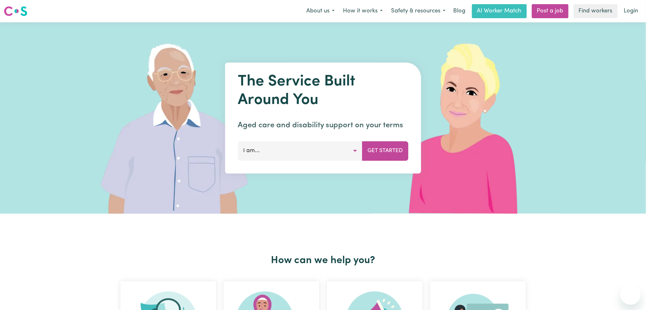
click at [626, 8] on link "Login" at bounding box center [631, 11] width 22 height 14
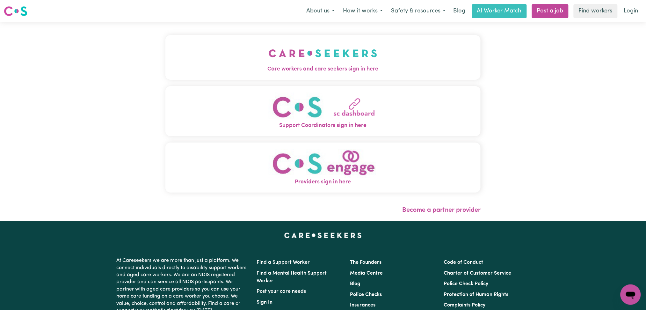
click at [222, 53] on button "Care workers and care seekers sign in here" at bounding box center [322, 57] width 315 height 45
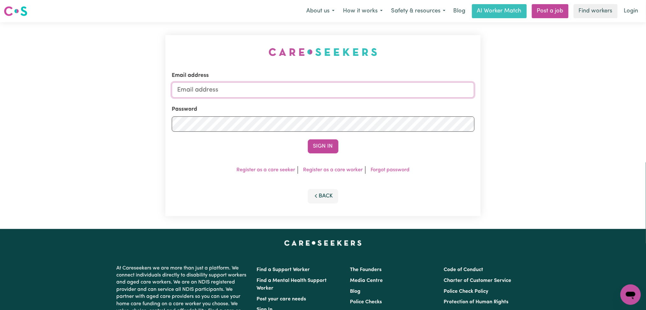
type input "[EMAIL_ADDRESS][DOMAIN_NAME]"
click at [247, 97] on input "[EMAIL_ADDRESS][DOMAIN_NAME]" at bounding box center [323, 89] width 303 height 15
click at [238, 37] on div "Email address onboardingcs@careseekers.com.au Password Sign In Register as a ca…" at bounding box center [322, 125] width 315 height 181
click at [319, 143] on button "Sign In" at bounding box center [323, 146] width 31 height 14
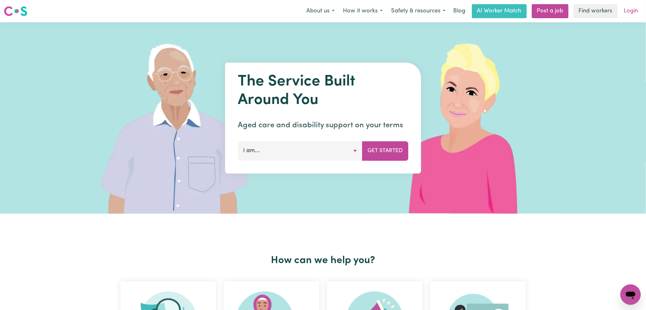
click at [631, 10] on link "Login" at bounding box center [631, 11] width 22 height 14
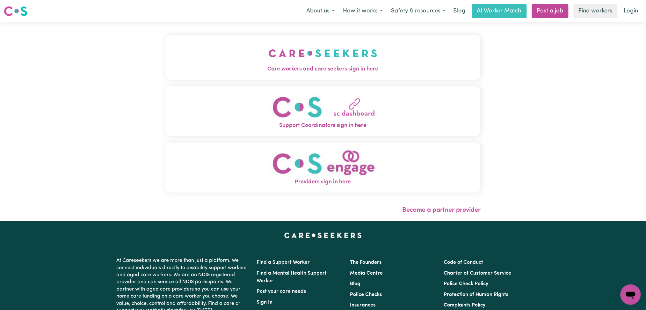
click at [269, 52] on img "Care workers and care seekers sign in here" at bounding box center [323, 53] width 109 height 24
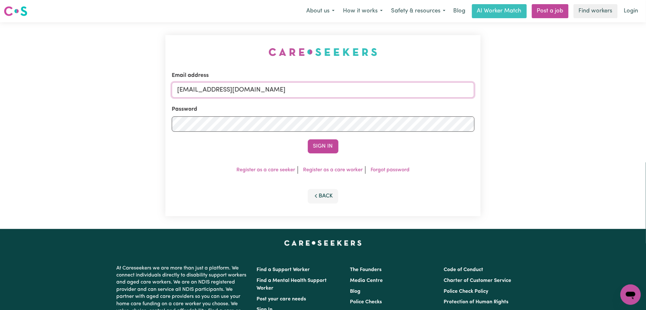
click at [300, 90] on input "[EMAIL_ADDRESS][DOMAIN_NAME]" at bounding box center [323, 89] width 303 height 15
drag, startPoint x: 281, startPoint y: 95, endPoint x: 276, endPoint y: 97, distance: 5.3
click at [280, 95] on input "Superuser~[EMAIL_ADDRESS][DOMAIN_NAME]" at bounding box center [323, 89] width 303 height 15
drag, startPoint x: 212, startPoint y: 88, endPoint x: 368, endPoint y: 92, distance: 155.9
click at [369, 91] on input "Superuser~[EMAIL_ADDRESS][DOMAIN_NAME]" at bounding box center [323, 89] width 303 height 15
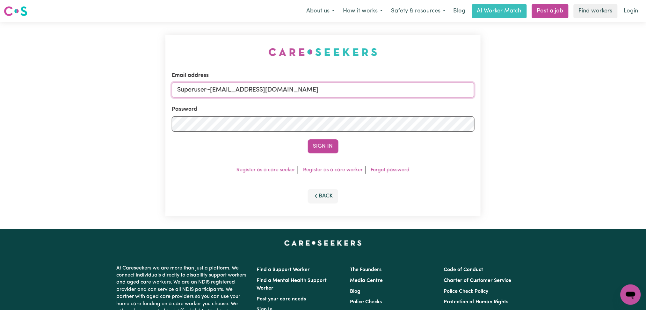
paste input "[PERSON_NAME].[PERSON_NAME]@y7"
click at [324, 149] on button "Sign In" at bounding box center [323, 146] width 31 height 14
drag, startPoint x: 220, startPoint y: 90, endPoint x: 210, endPoint y: 89, distance: 10.2
click at [210, 89] on input "Superuser~ [PERSON_NAME][EMAIL_ADDRESS][PERSON_NAME][DOMAIN_NAME]" at bounding box center [323, 89] width 303 height 15
type input "[EMAIL_ADDRESS][PERSON_NAME][PERSON_NAME][DOMAIN_NAME]"
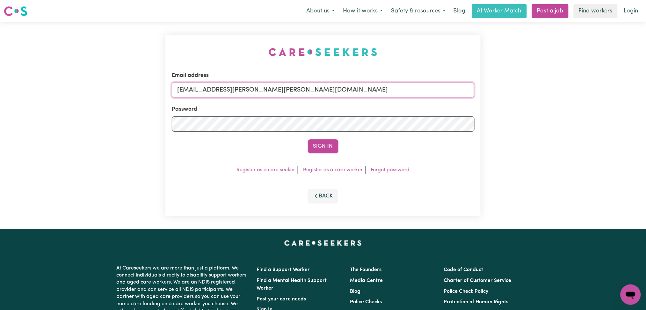
click at [308, 139] on button "Sign In" at bounding box center [323, 146] width 31 height 14
